Goal: Information Seeking & Learning: Learn about a topic

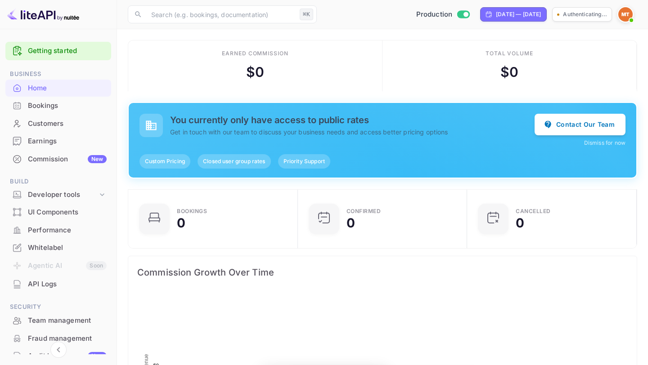
scroll to position [146, 164]
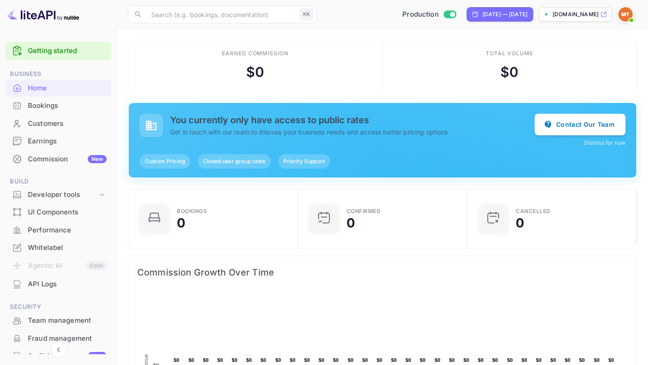
click at [432, 140] on div "You currently only have access to public rates Get in touch with our team to di…" at bounding box center [382, 130] width 486 height 33
click at [310, 161] on span "Priority Support" at bounding box center [304, 161] width 52 height 8
click at [564, 125] on button "Contact Our Team" at bounding box center [579, 124] width 91 height 22
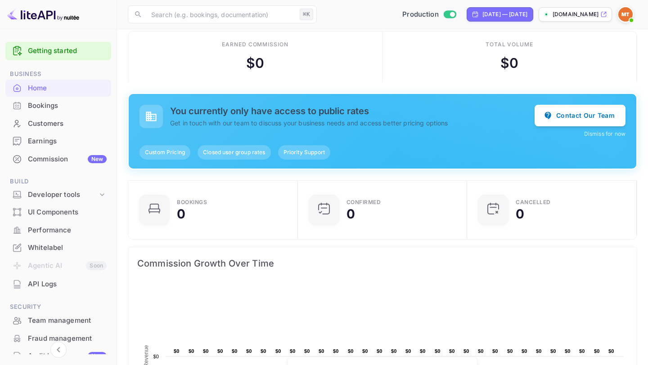
scroll to position [0, 0]
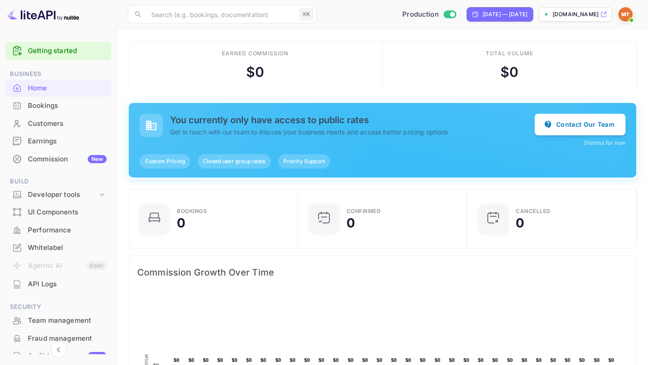
click at [84, 48] on link "Getting started" at bounding box center [67, 51] width 79 height 10
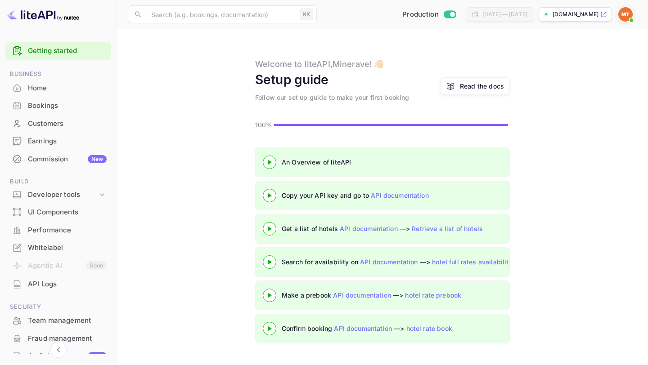
click at [491, 84] on div "Read the docs" at bounding box center [482, 85] width 44 height 9
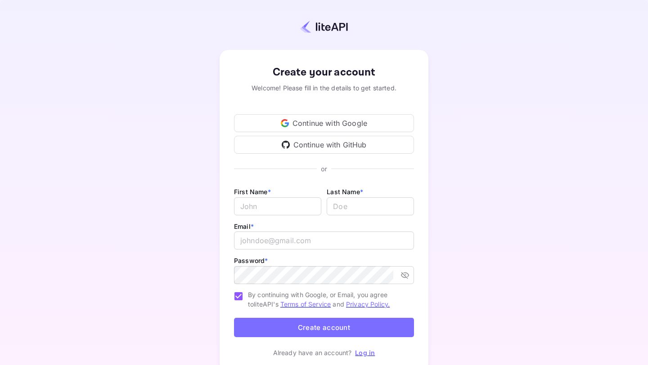
type input "[EMAIL_ADDRESS][DOMAIN_NAME]"
click at [363, 355] on link "Log in" at bounding box center [365, 353] width 20 height 8
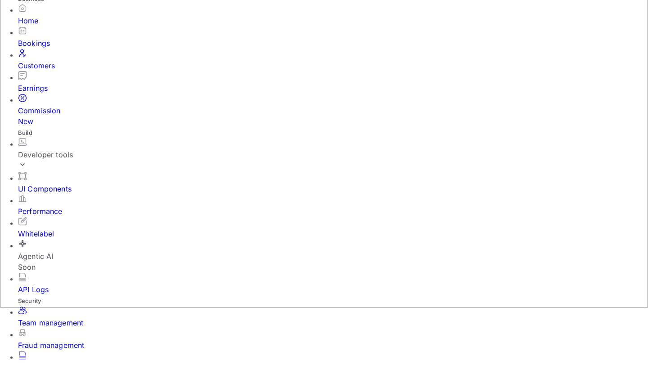
scroll to position [54, 0]
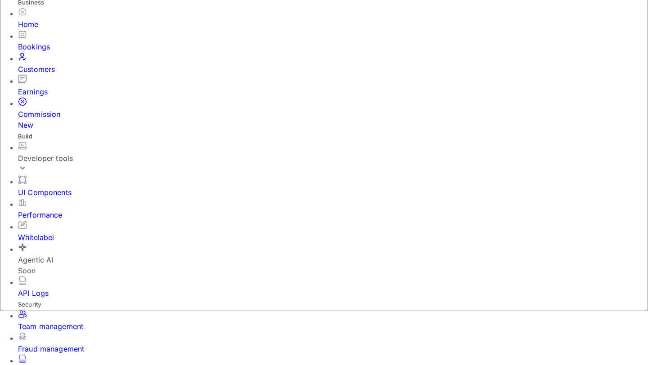
click at [63, 198] on div "Performance" at bounding box center [333, 209] width 630 height 22
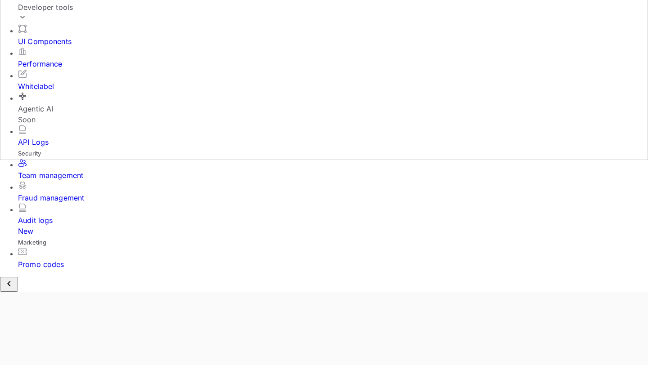
scroll to position [208, 0]
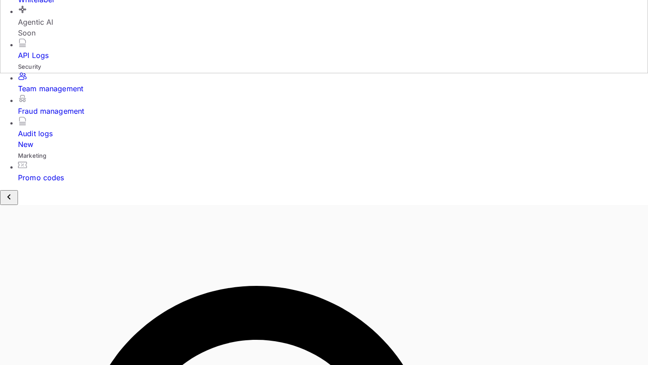
scroll to position [336, 0]
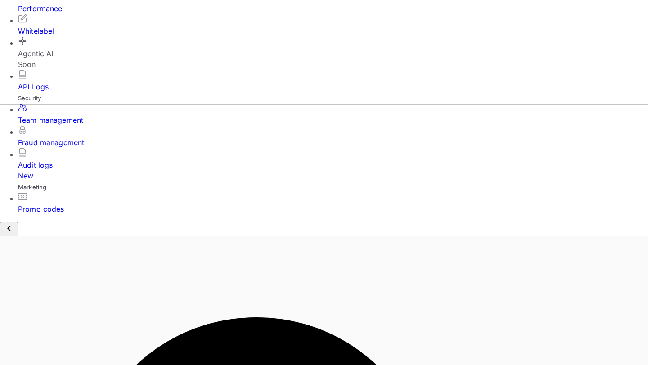
scroll to position [267, 0]
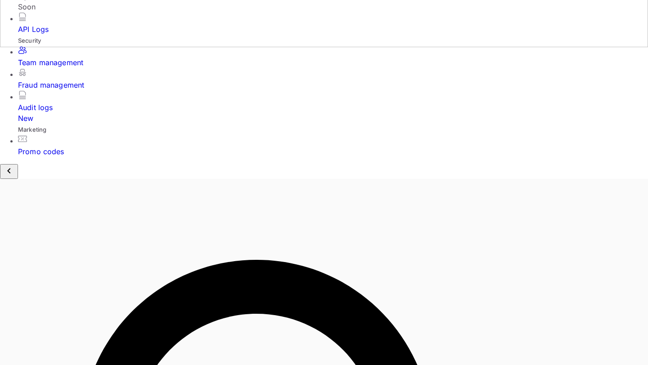
scroll to position [336, 0]
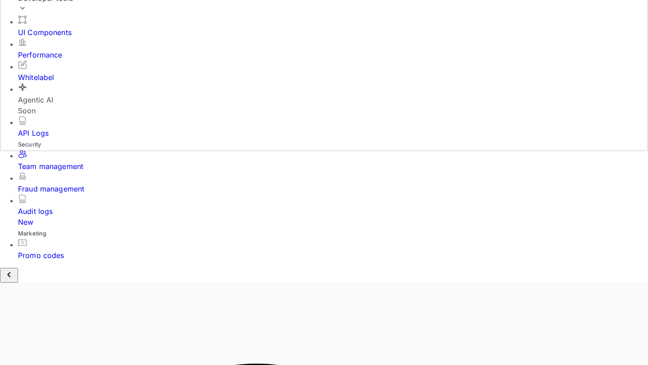
scroll to position [213, 0]
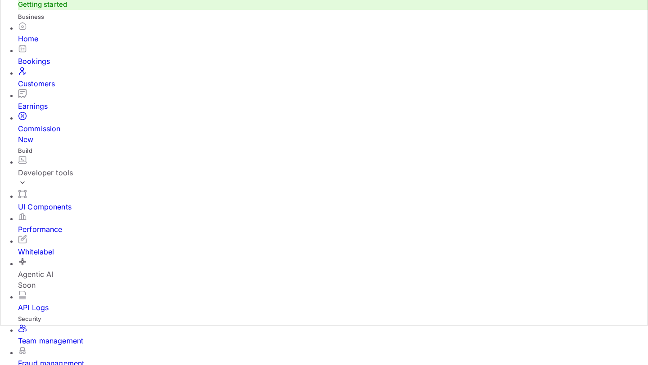
scroll to position [31, 0]
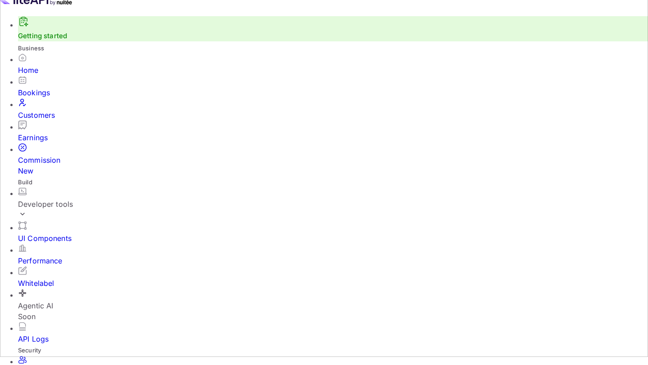
scroll to position [0, 0]
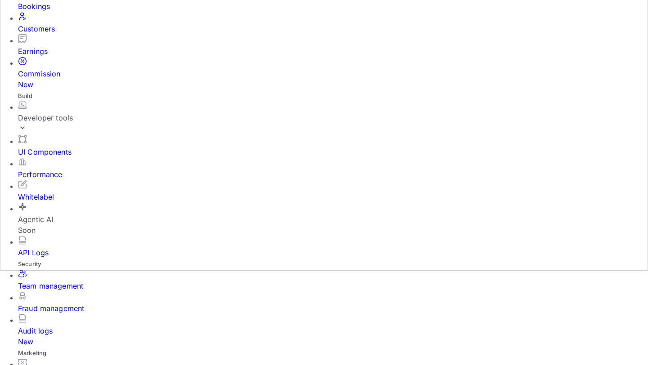
scroll to position [98, 0]
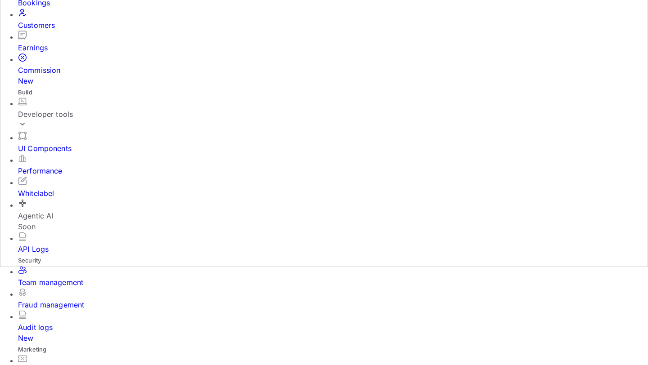
click at [52, 188] on div "Whitelabel" at bounding box center [333, 193] width 630 height 11
